Goal: Information Seeking & Learning: Learn about a topic

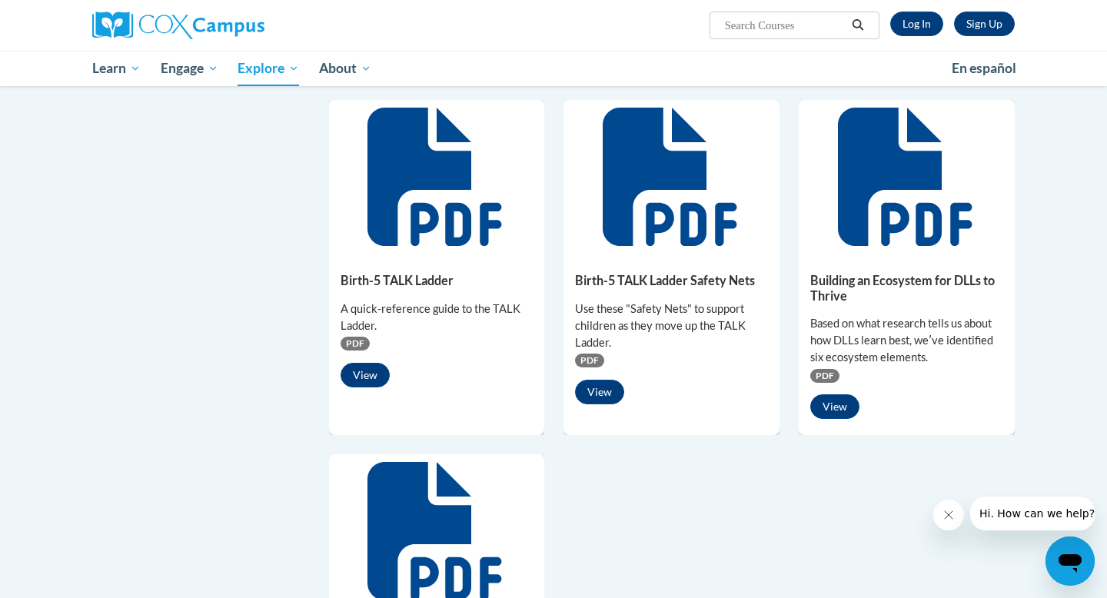
scroll to position [863, 0]
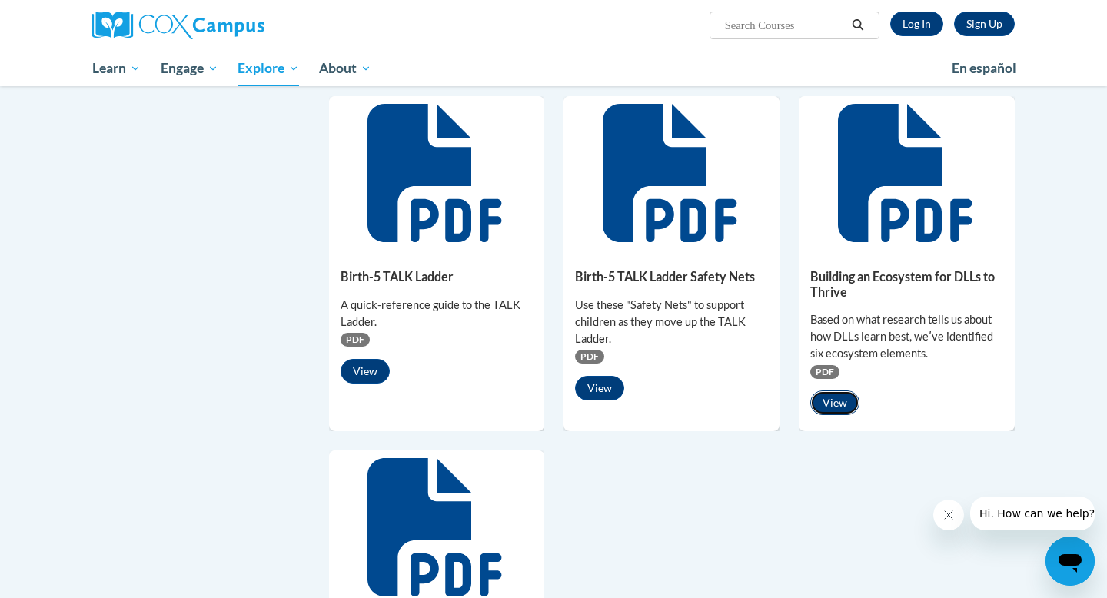
click at [842, 391] on button "View" at bounding box center [835, 403] width 49 height 25
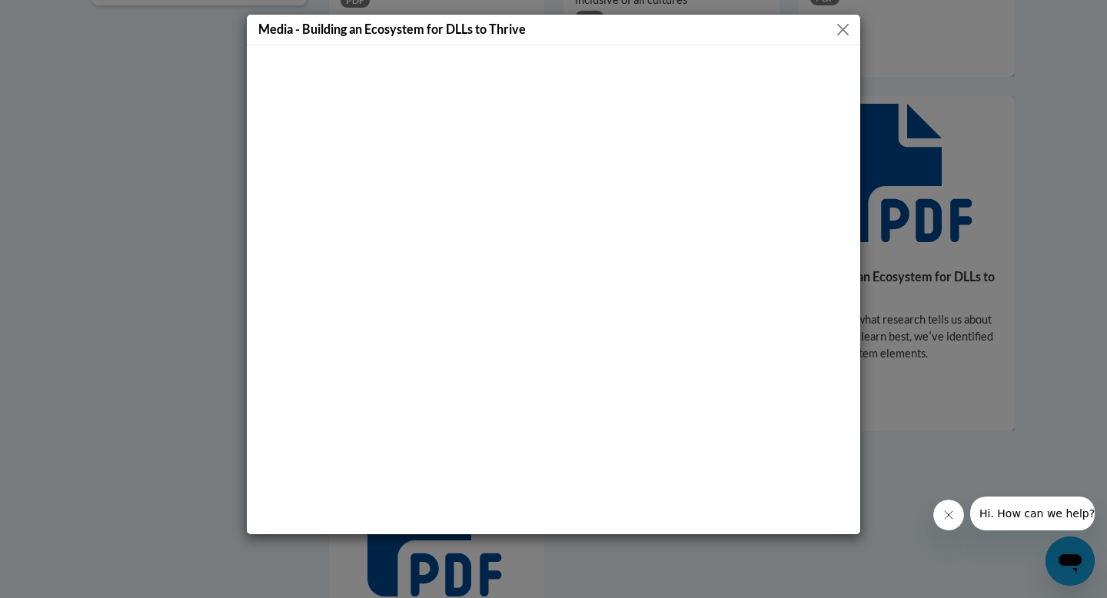
click at [851, 27] on button "Close" at bounding box center [843, 29] width 19 height 19
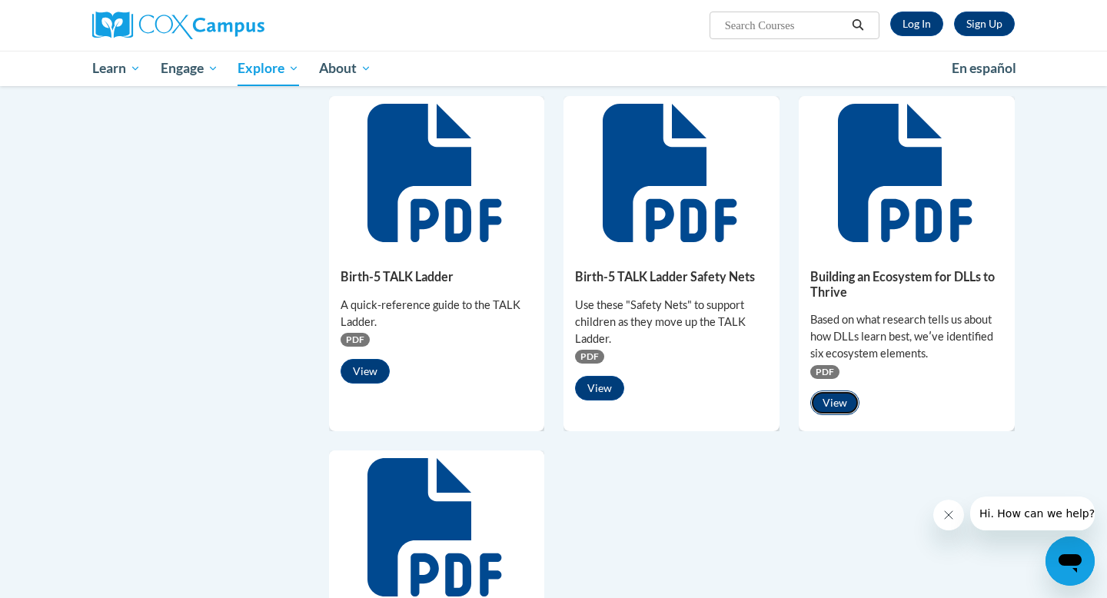
click at [837, 391] on button "View" at bounding box center [835, 403] width 49 height 25
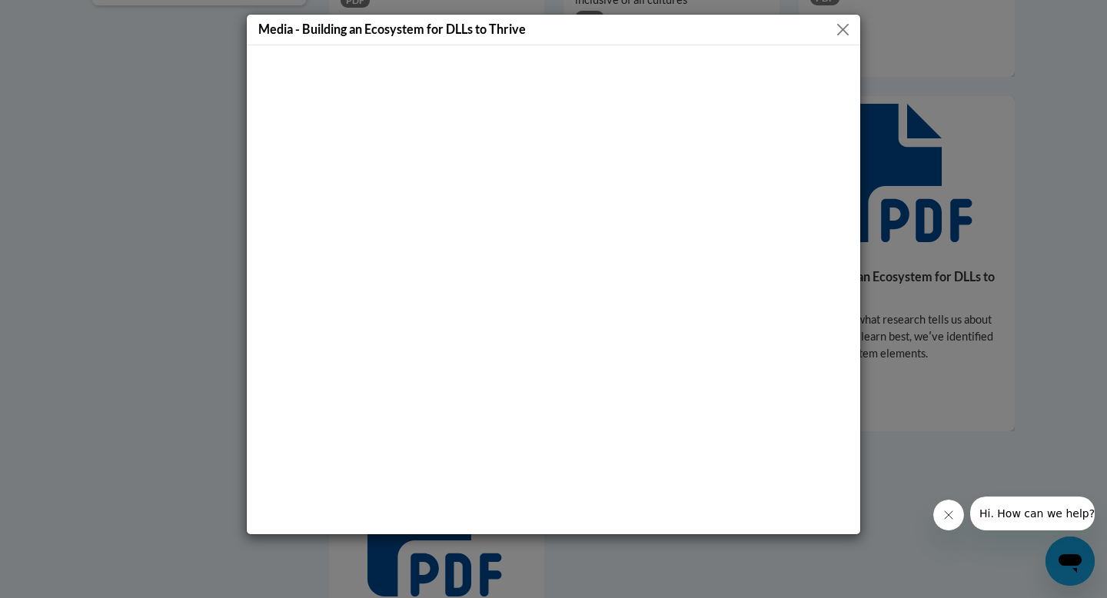
click at [844, 23] on button "Close" at bounding box center [843, 29] width 19 height 19
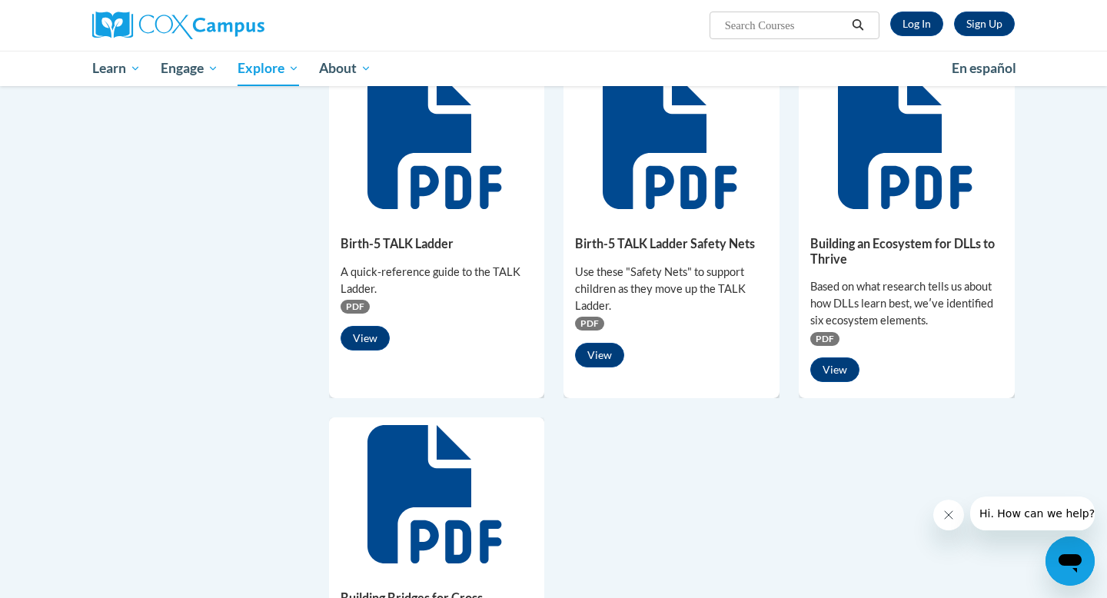
scroll to position [900, 0]
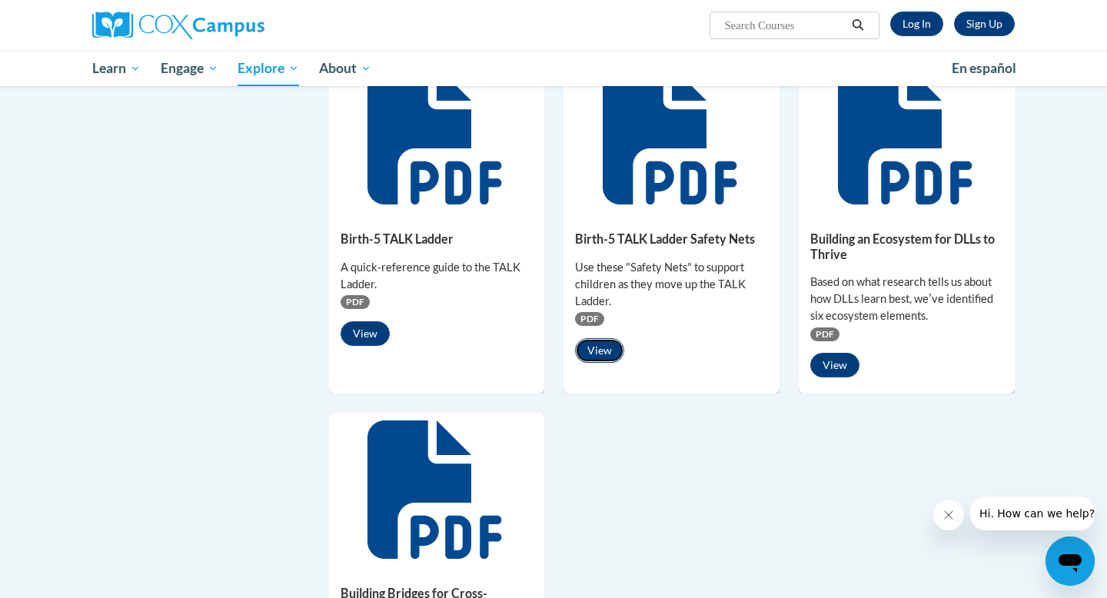
click at [605, 338] on button "View" at bounding box center [599, 350] width 49 height 25
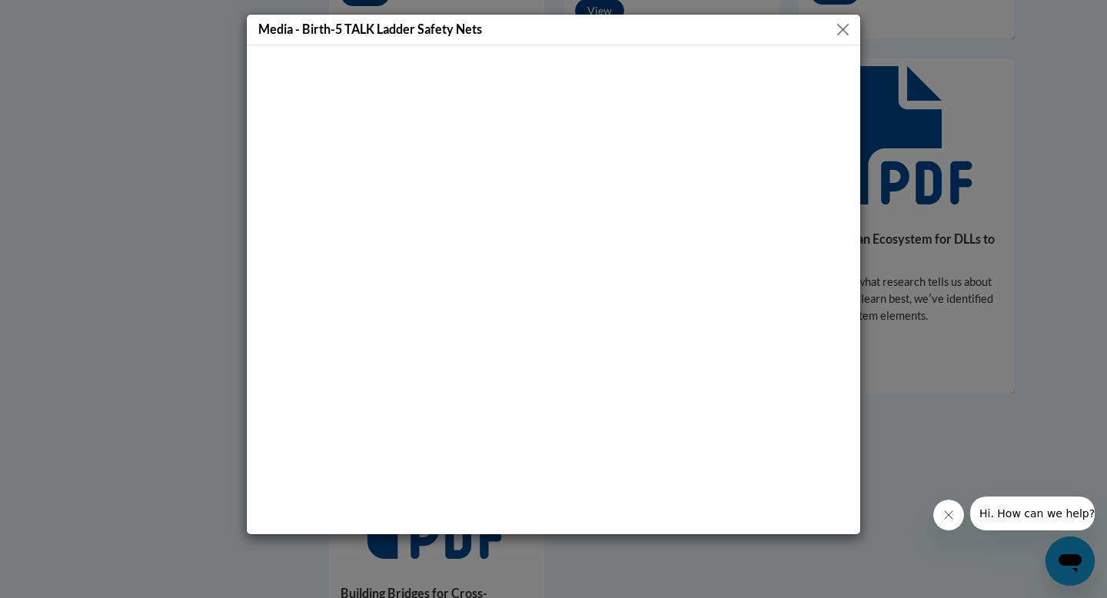
click at [841, 27] on button "Close" at bounding box center [843, 29] width 19 height 19
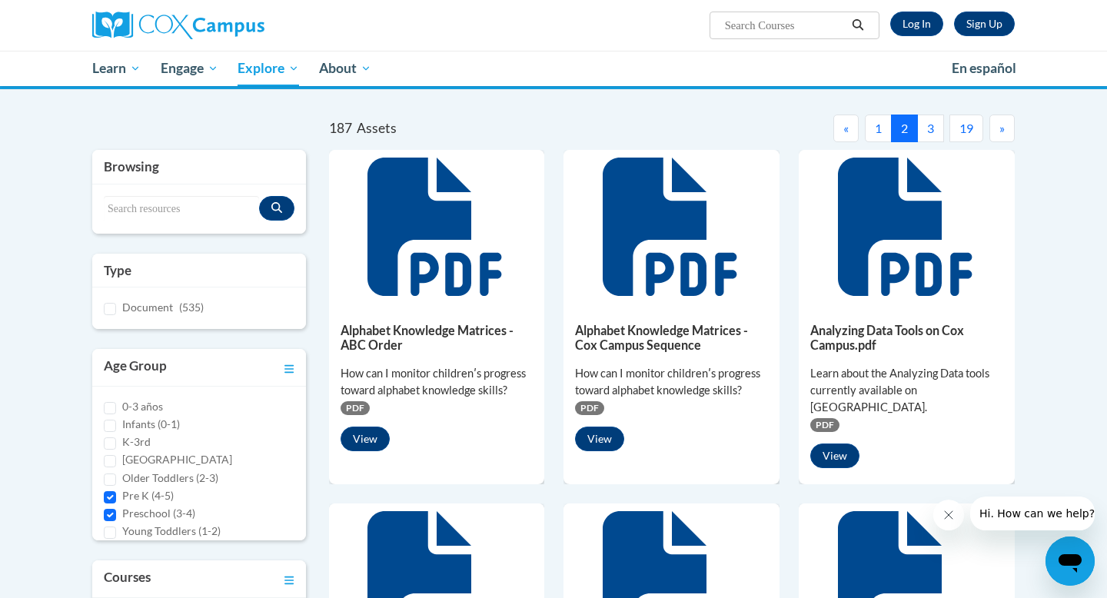
scroll to position [0, 0]
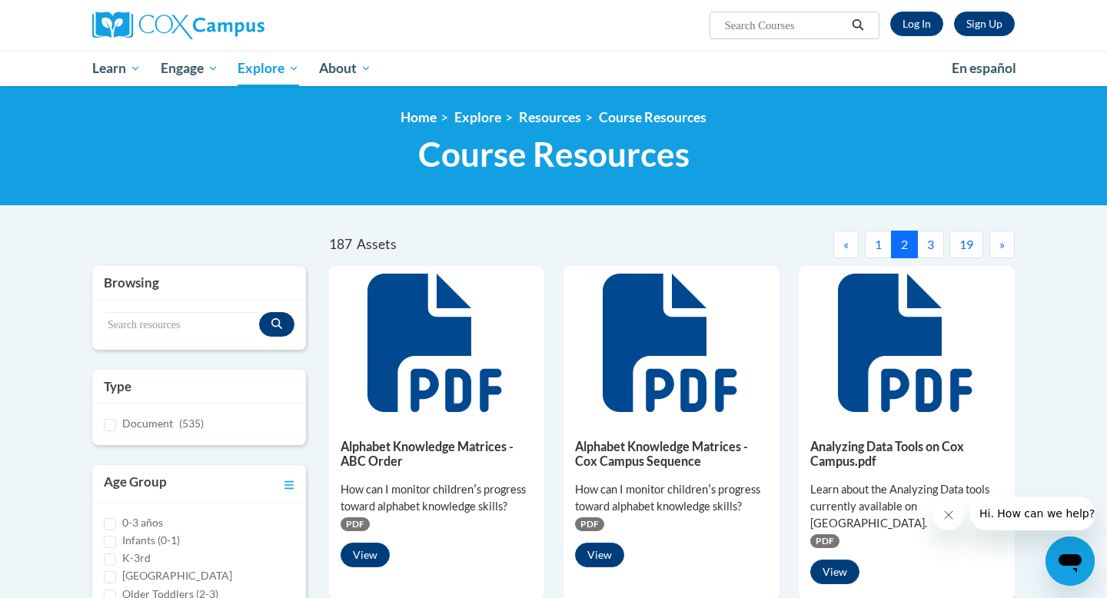
click at [934, 248] on button "3" at bounding box center [930, 245] width 27 height 28
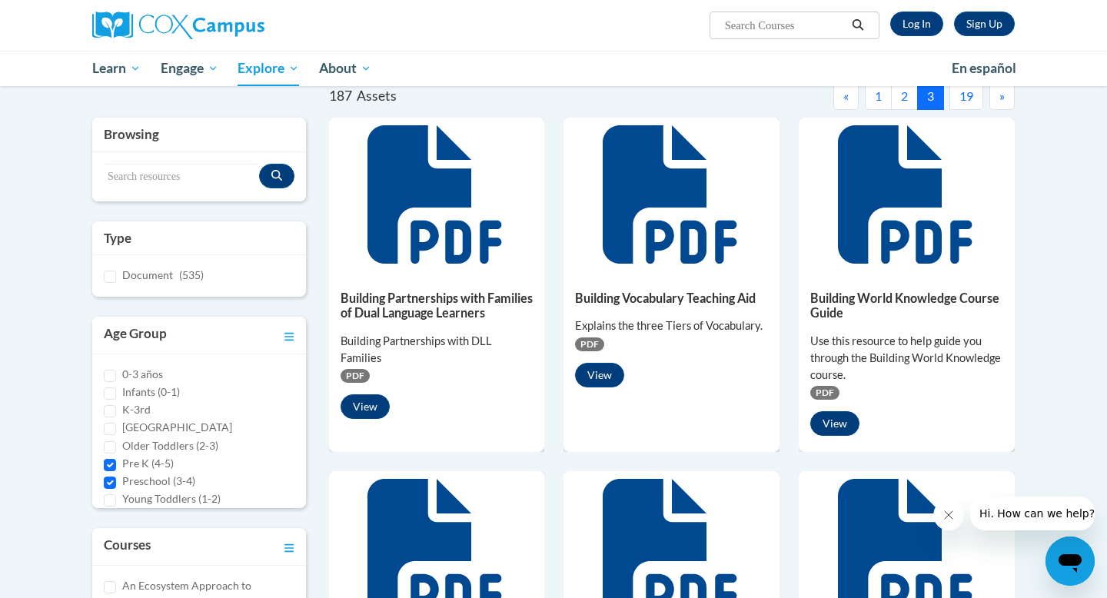
scroll to position [154, 0]
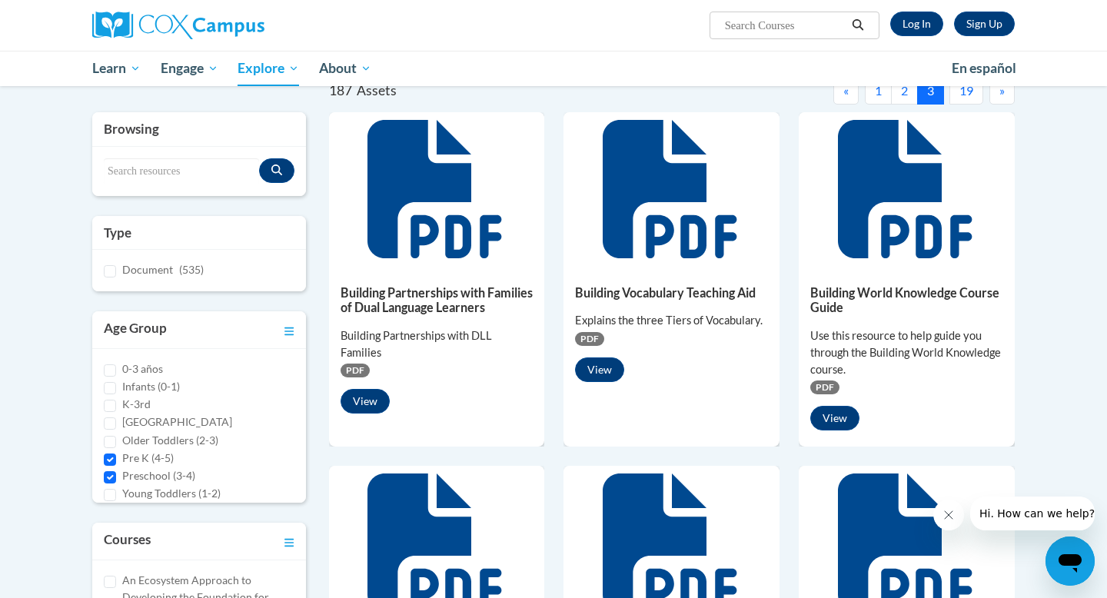
click at [602, 382] on div "Building Vocabulary Teaching Aid Explains the three Tiers of Vocabulary. PDF Vi…" at bounding box center [672, 330] width 216 height 128
click at [604, 375] on button "View" at bounding box center [599, 370] width 49 height 25
